Goal: Book appointment/travel/reservation

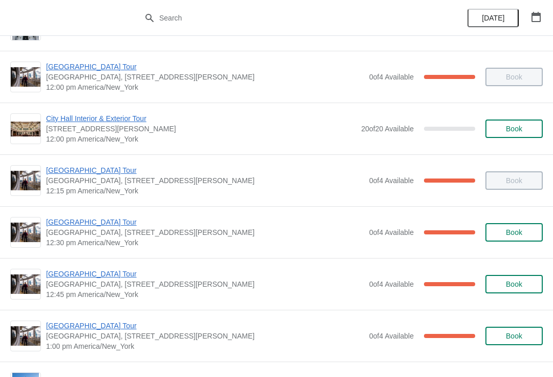
scroll to position [510, 0]
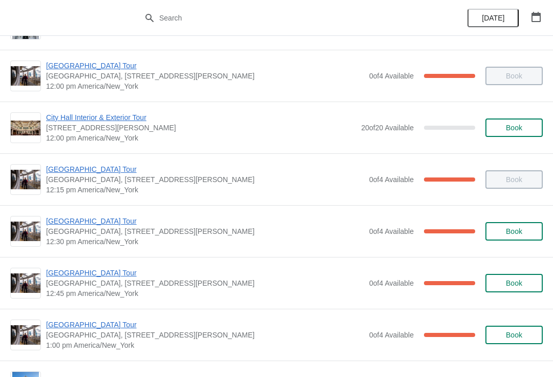
click at [96, 275] on span "[GEOGRAPHIC_DATA] Tour" at bounding box center [205, 272] width 318 height 10
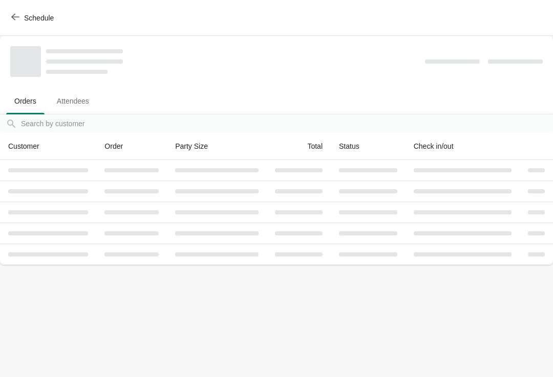
scroll to position [0, 0]
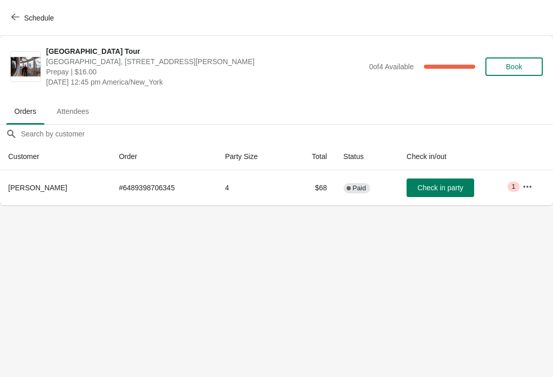
click at [448, 187] on span "Check in party" at bounding box center [441, 187] width 46 height 8
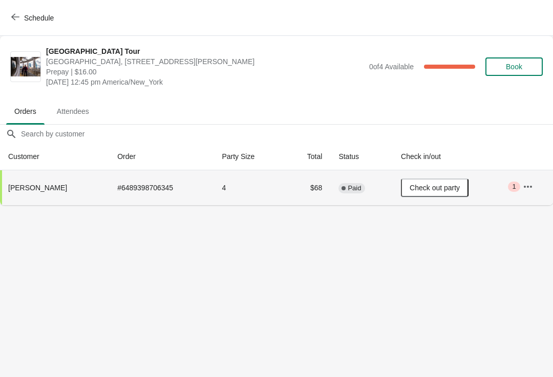
click at [24, 25] on button "Schedule" at bounding box center [33, 18] width 57 height 18
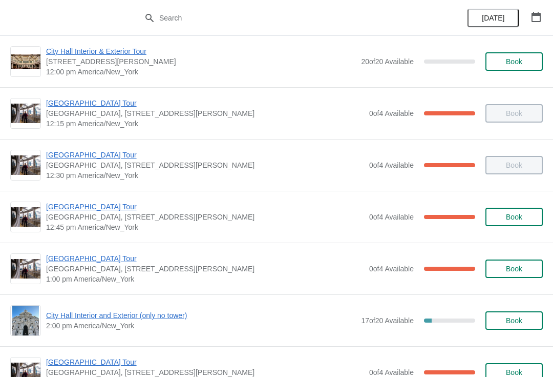
scroll to position [577, 0]
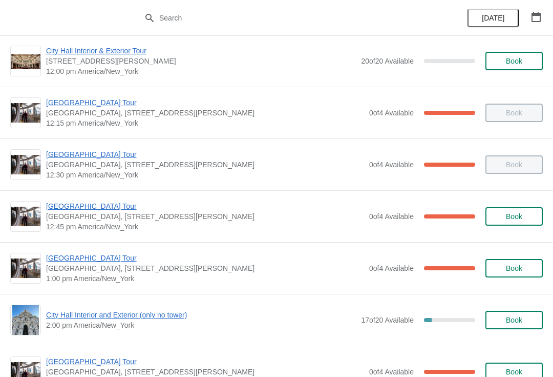
click at [110, 257] on span "[GEOGRAPHIC_DATA] Tour" at bounding box center [205, 258] width 318 height 10
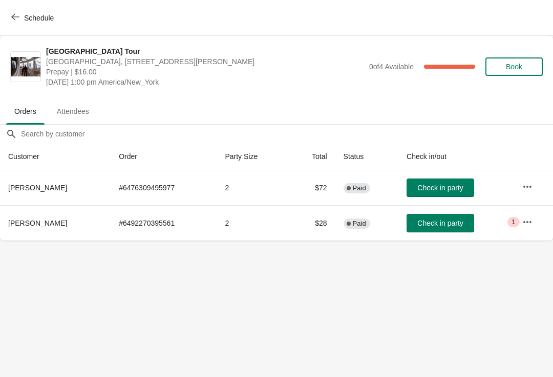
click at [443, 219] on span "Check in party" at bounding box center [441, 223] width 46 height 8
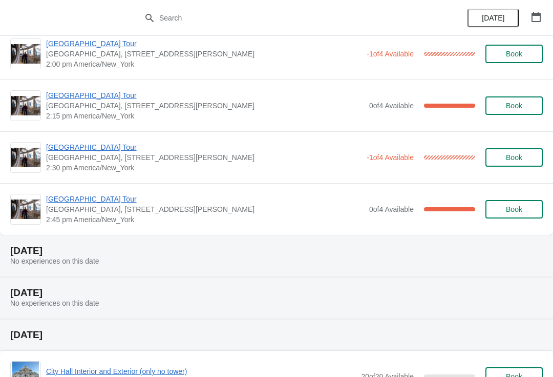
scroll to position [1962, 0]
click at [459, 173] on div "City Hall Tower Tour City Hall Visitor Center, 1400 John F Kennedy Boulevard Su…" at bounding box center [276, 157] width 553 height 52
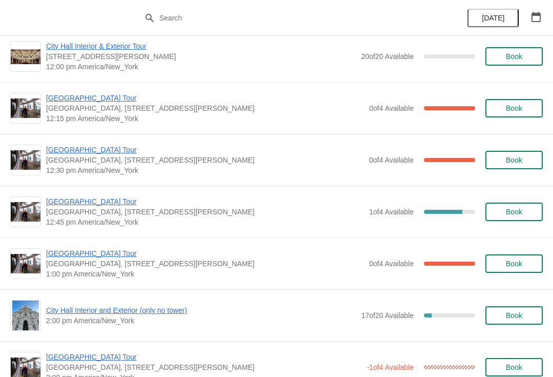
scroll to position [1655, 0]
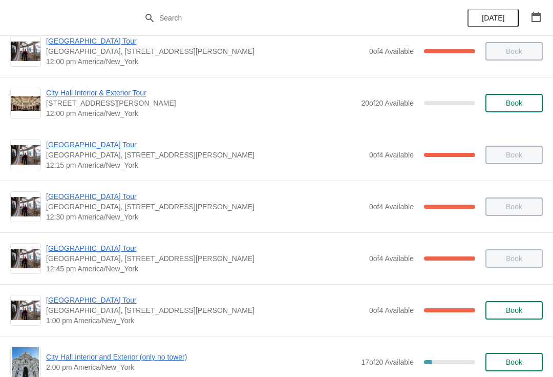
scroll to position [538, 0]
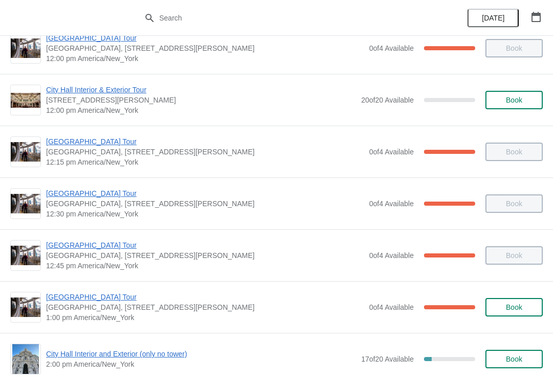
click at [108, 247] on span "[GEOGRAPHIC_DATA] Tour" at bounding box center [205, 245] width 318 height 10
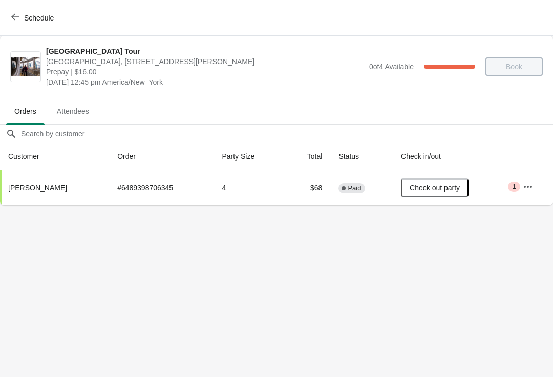
click at [25, 15] on span "Schedule" at bounding box center [39, 18] width 30 height 8
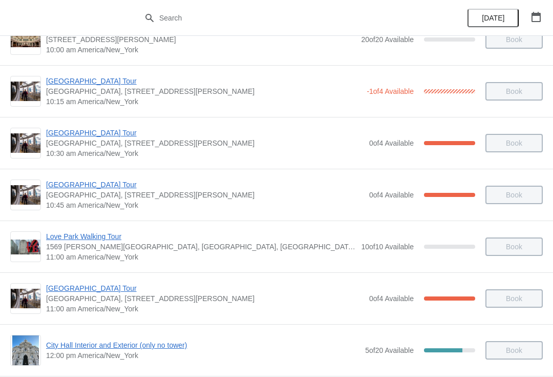
scroll to position [181, 0]
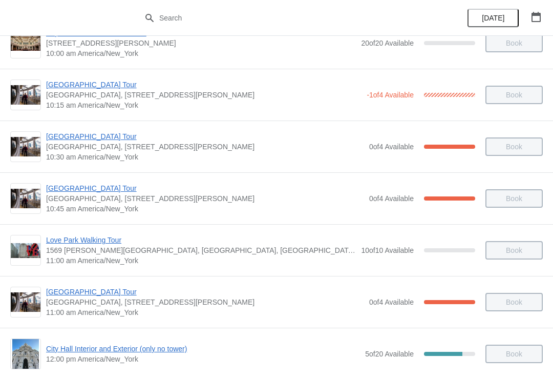
click at [91, 201] on span "[GEOGRAPHIC_DATA], [STREET_ADDRESS][PERSON_NAME]" at bounding box center [205, 198] width 318 height 10
click at [102, 188] on span "[GEOGRAPHIC_DATA] Tour" at bounding box center [205, 188] width 318 height 10
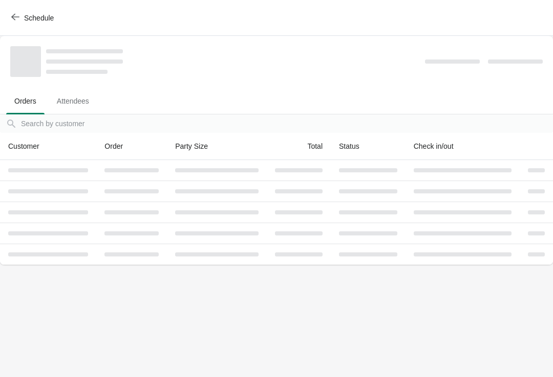
scroll to position [0, 0]
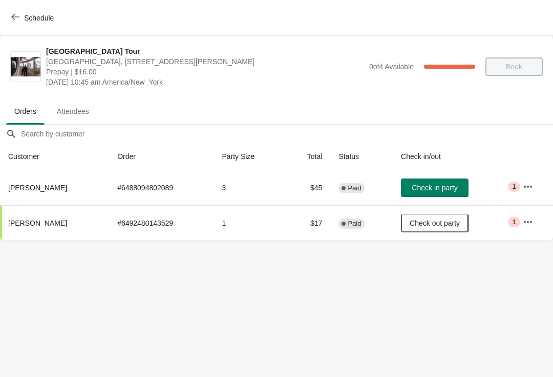
click at [22, 17] on span "Schedule" at bounding box center [33, 18] width 40 height 10
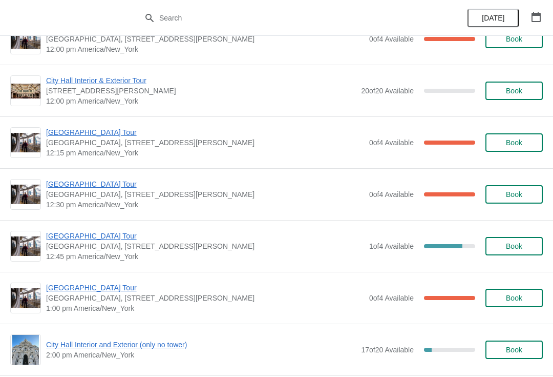
scroll to position [1614, 0]
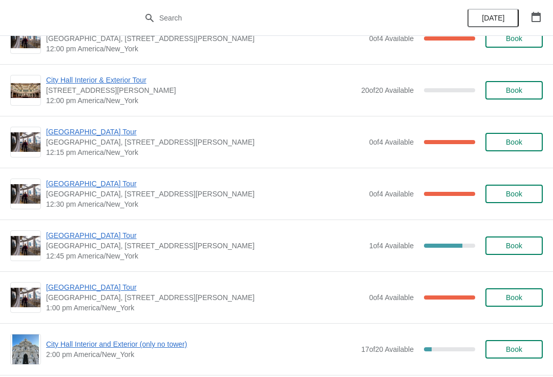
click at [523, 244] on span "Book" at bounding box center [514, 245] width 16 height 8
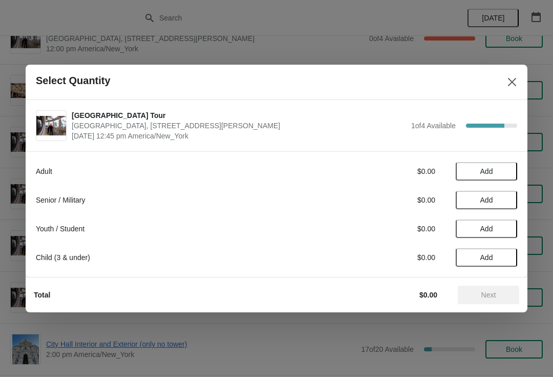
click at [505, 173] on span "Add" at bounding box center [486, 171] width 43 height 8
click at [490, 292] on span "Next" at bounding box center [489, 295] width 15 height 8
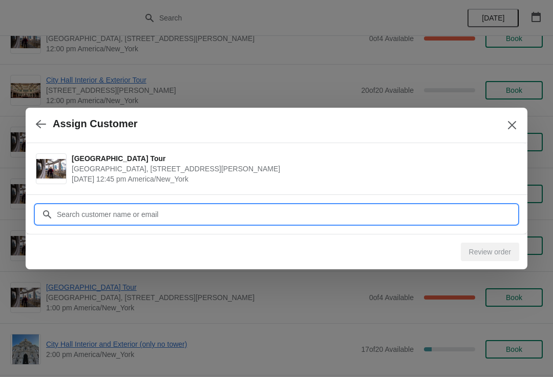
click at [365, 215] on input "Customer" at bounding box center [286, 214] width 461 height 18
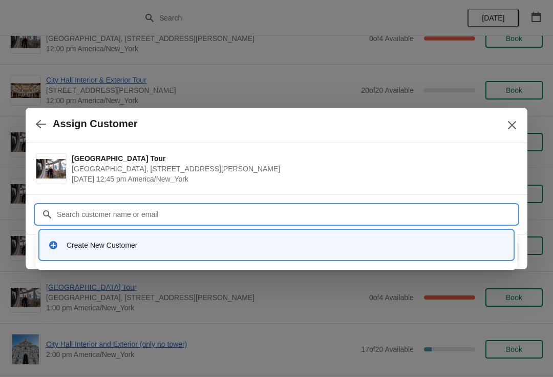
click at [222, 237] on div "Create New Customer" at bounding box center [276, 244] width 465 height 21
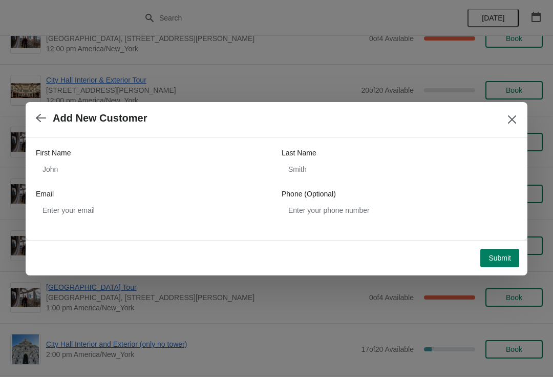
click at [508, 249] on button "Submit" at bounding box center [500, 258] width 39 height 18
click at [520, 124] on button "Close" at bounding box center [512, 119] width 18 height 18
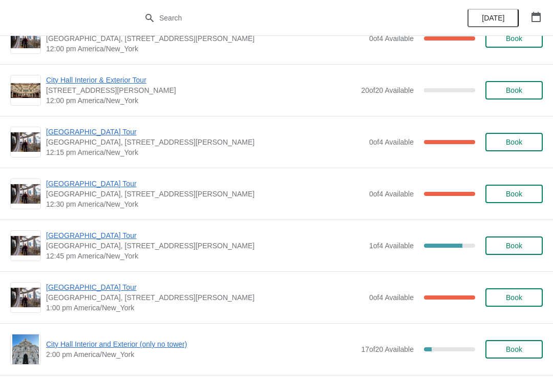
scroll to position [128, 0]
